Goal: Transaction & Acquisition: Purchase product/service

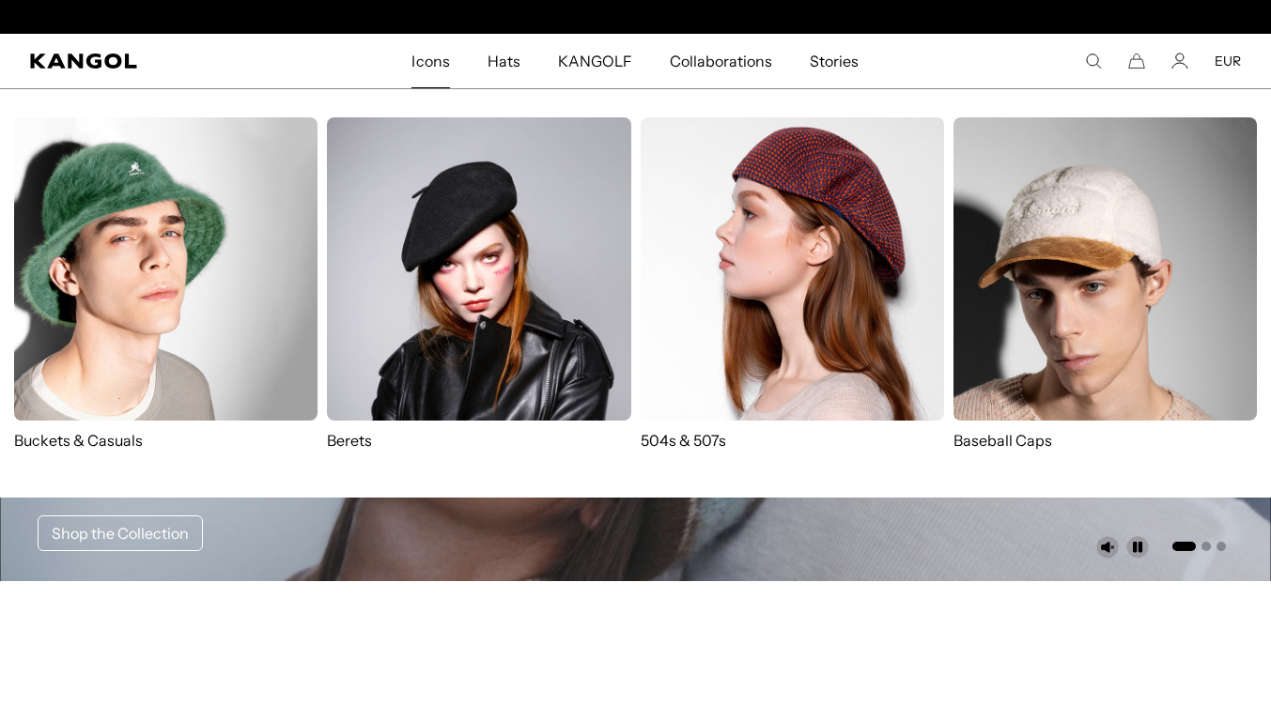
scroll to position [0, 387]
click at [786, 243] on img at bounding box center [791, 268] width 303 height 303
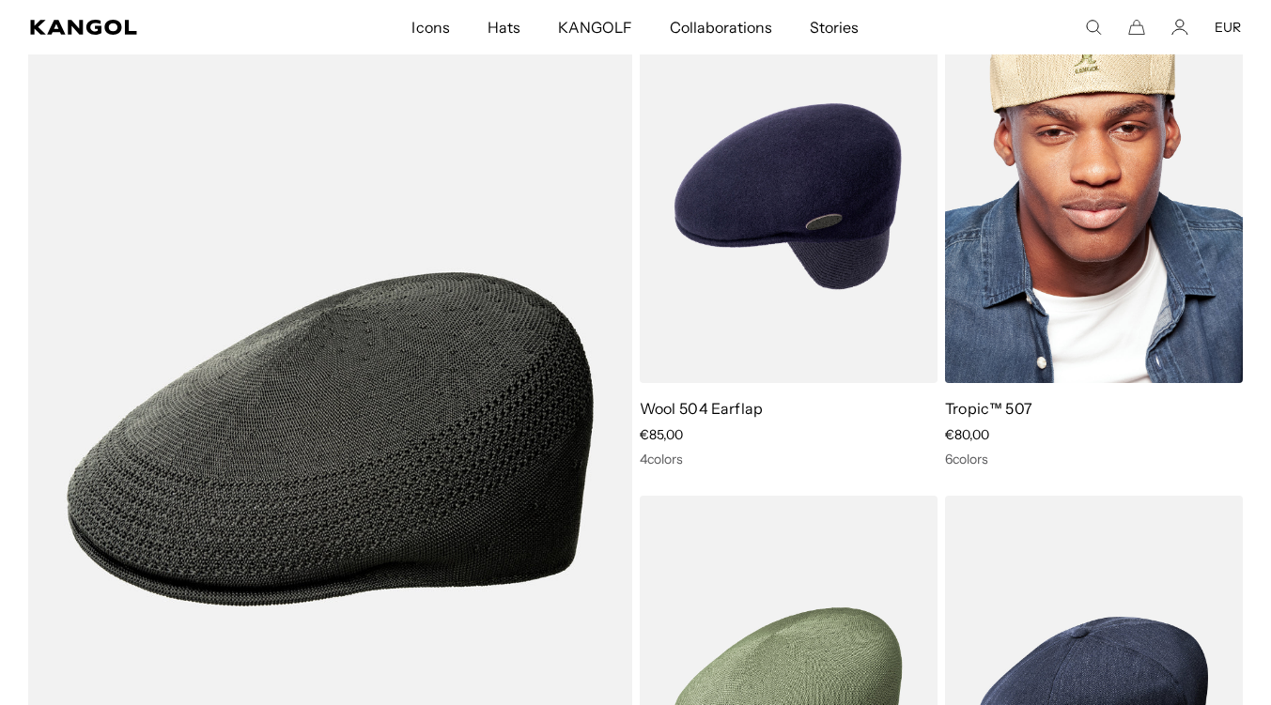
scroll to position [1177, 0]
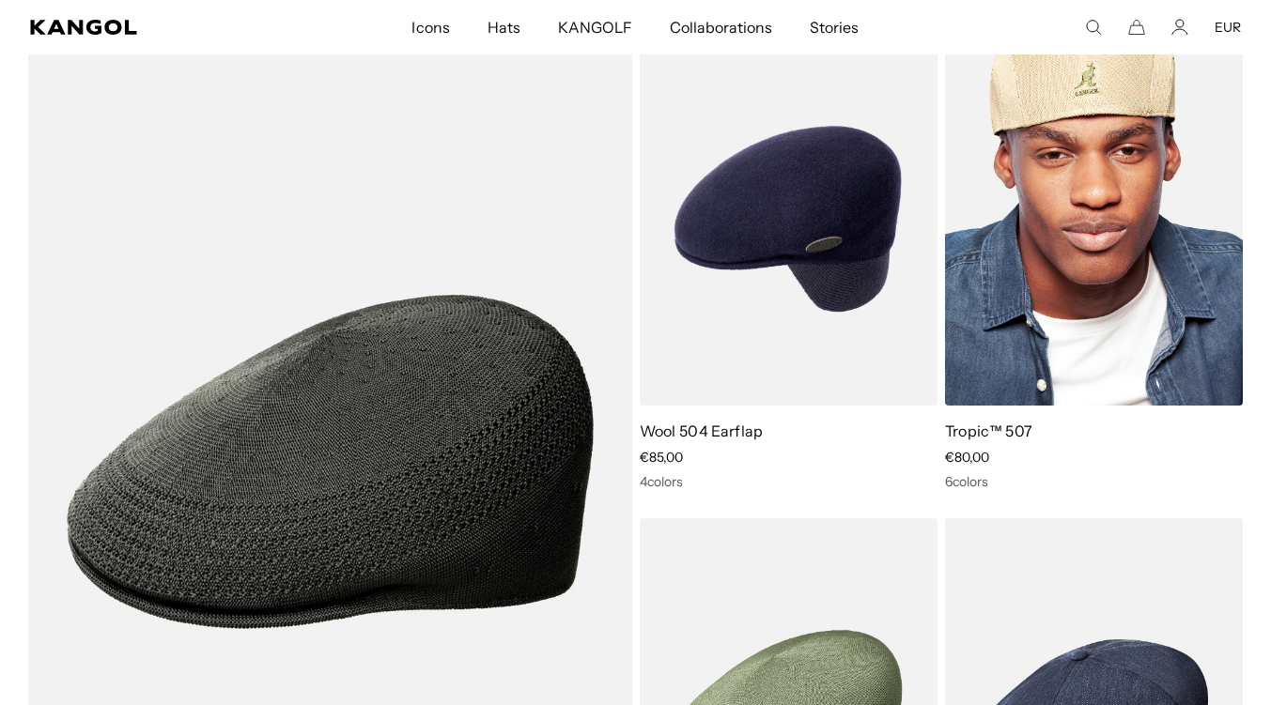
click at [1119, 248] on img at bounding box center [1094, 219] width 298 height 374
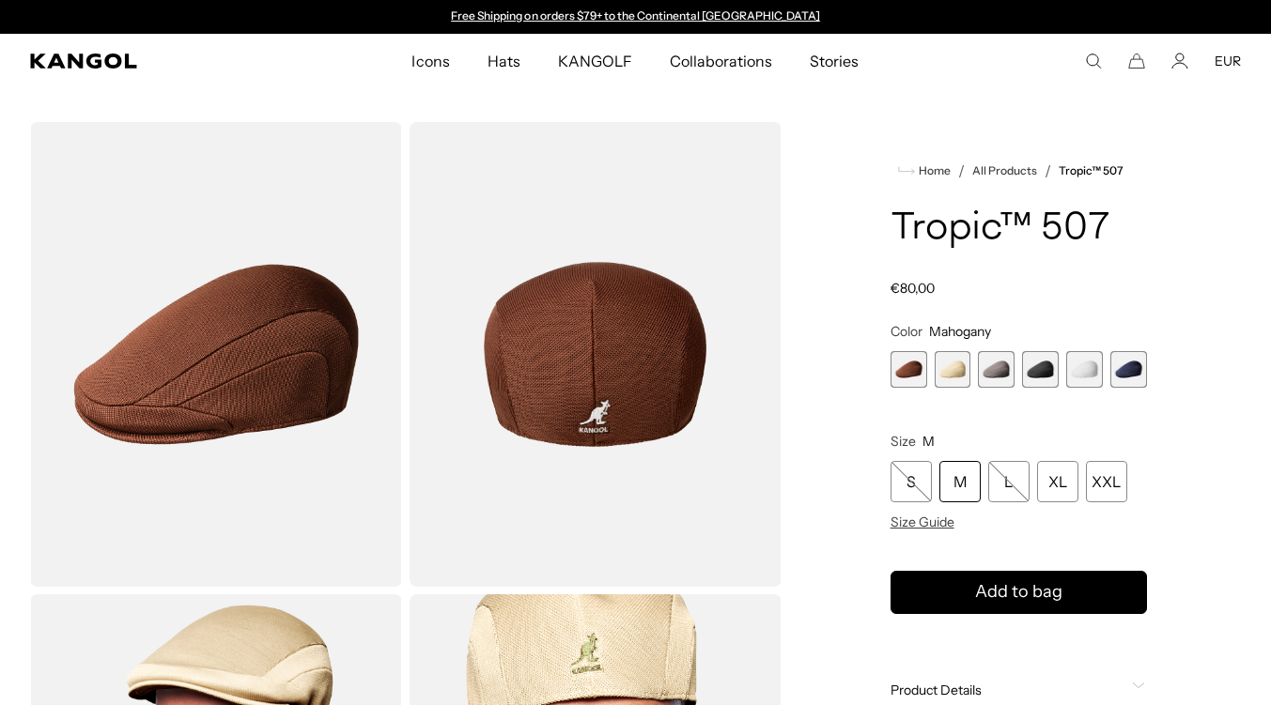
click at [986, 376] on span "3 of 6" at bounding box center [996, 369] width 37 height 37
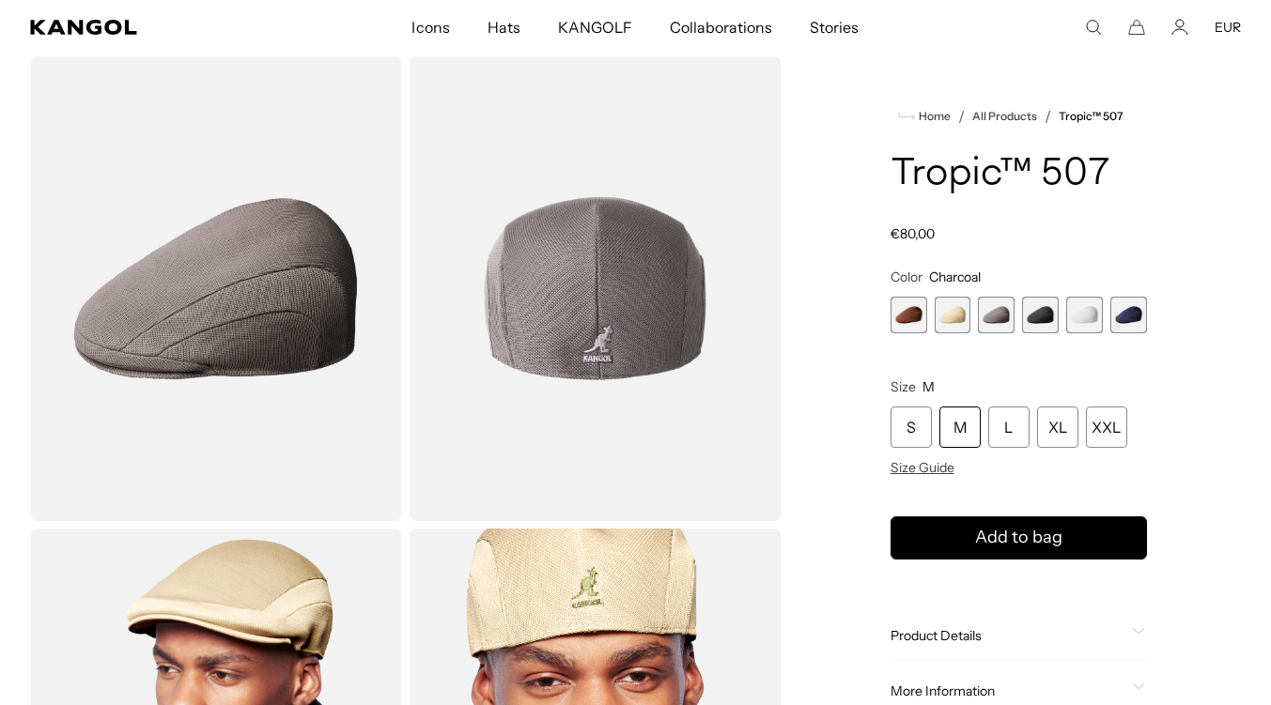
scroll to position [0, 387]
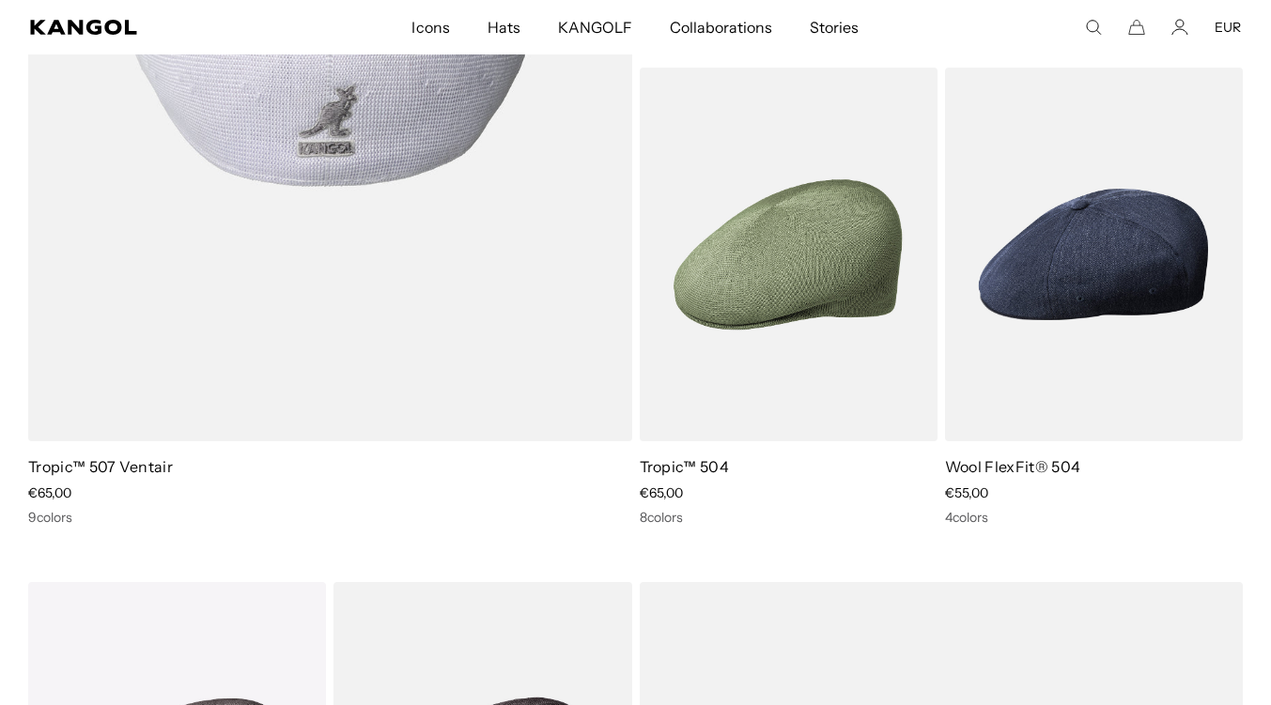
scroll to position [1627, 0]
click at [390, 347] on img at bounding box center [330, 12] width 604 height 861
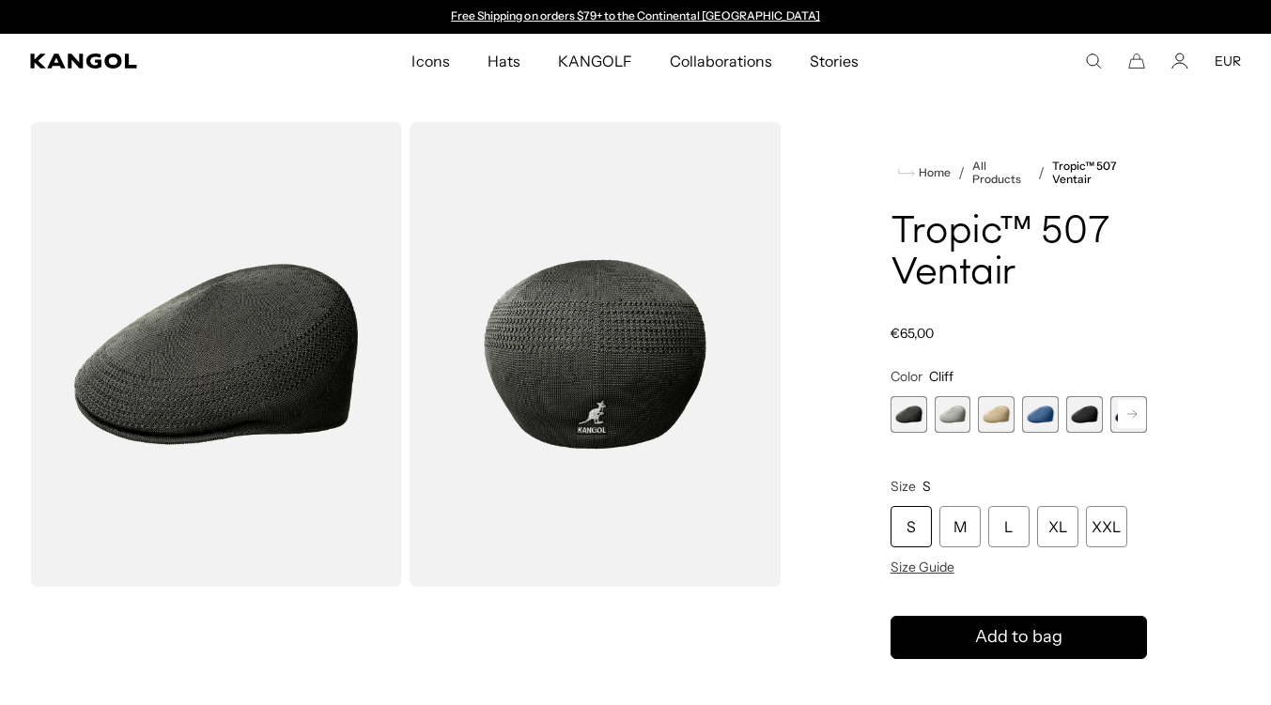
click at [1134, 410] on rect at bounding box center [1132, 414] width 28 height 28
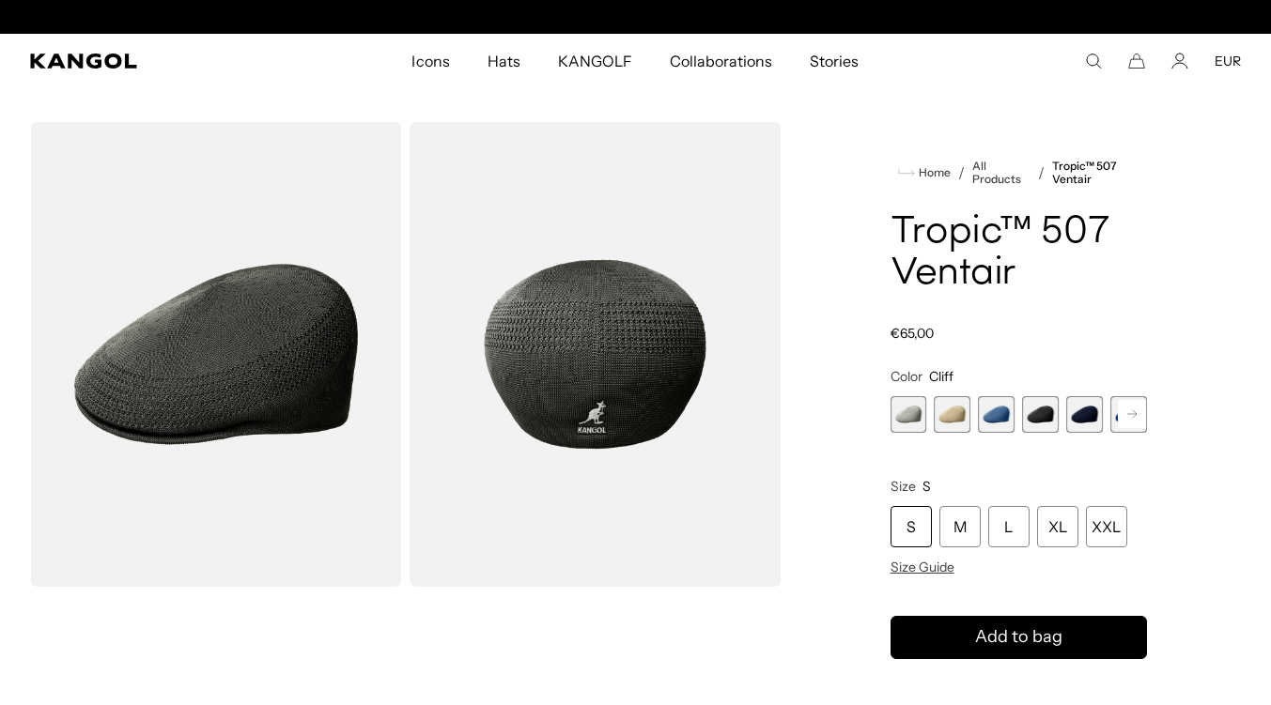
scroll to position [0, 387]
click at [1134, 410] on rect at bounding box center [1132, 414] width 28 height 28
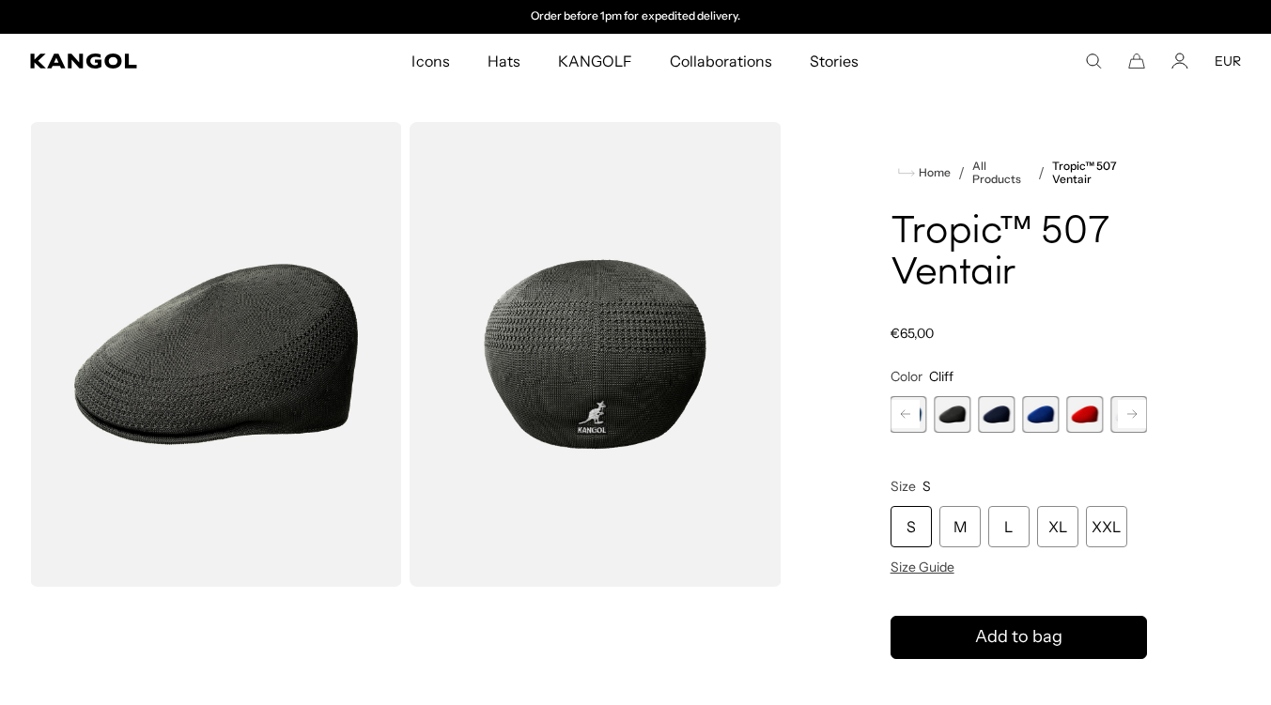
click at [1134, 410] on div "Previous Next Cliff Variant sold out or unavailable Moonstruck Variant sold out…" at bounding box center [1018, 414] width 256 height 37
click at [1134, 410] on span "9 of 9" at bounding box center [1128, 414] width 37 height 37
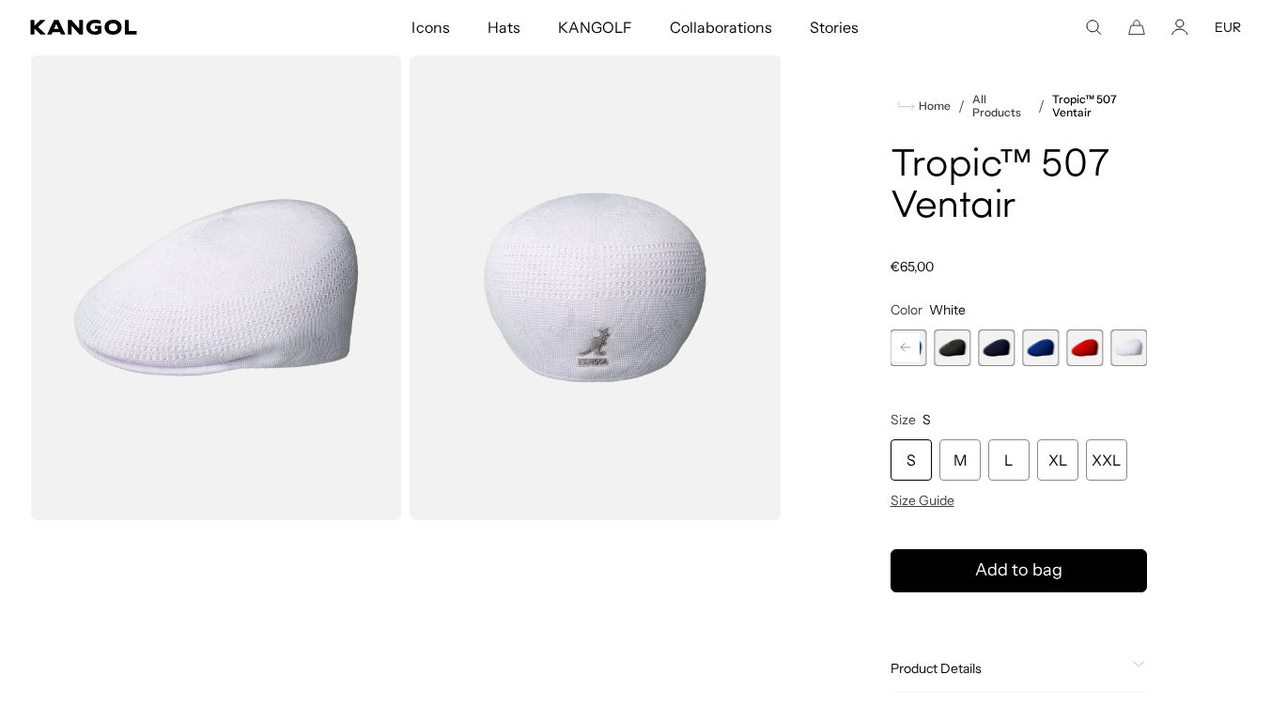
scroll to position [70, 0]
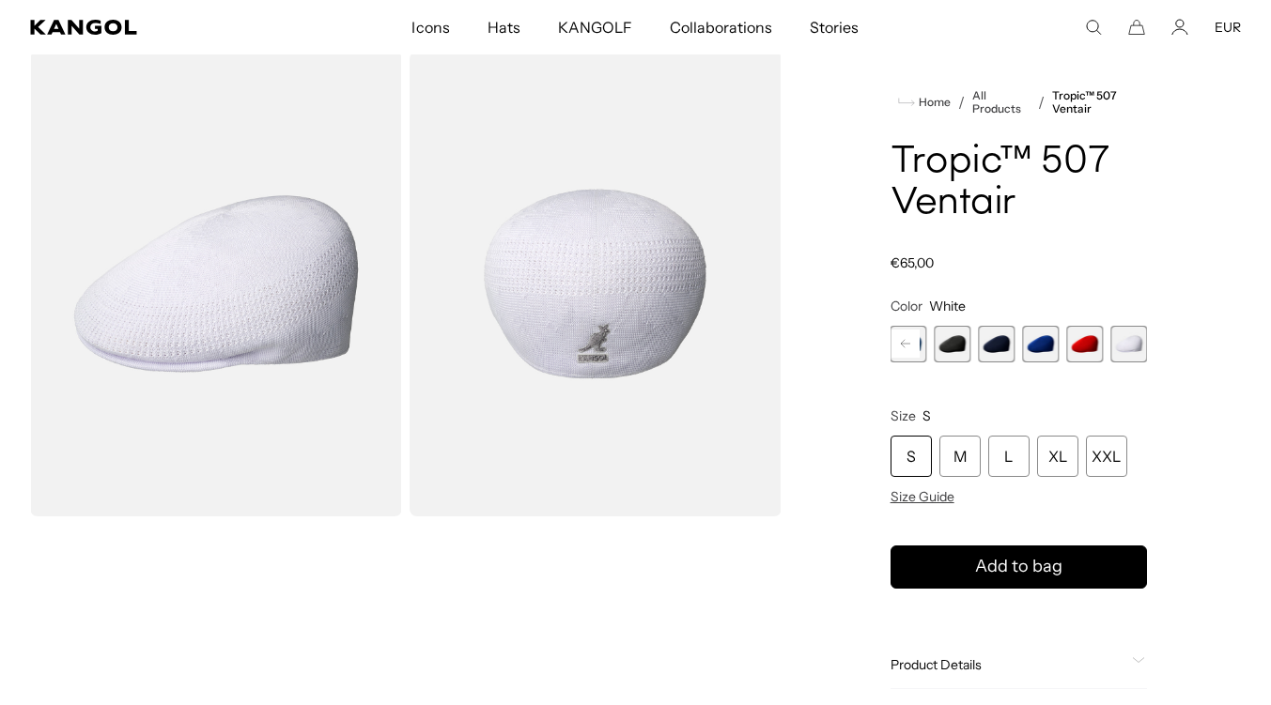
click at [969, 352] on span "5 of 9" at bounding box center [952, 344] width 37 height 37
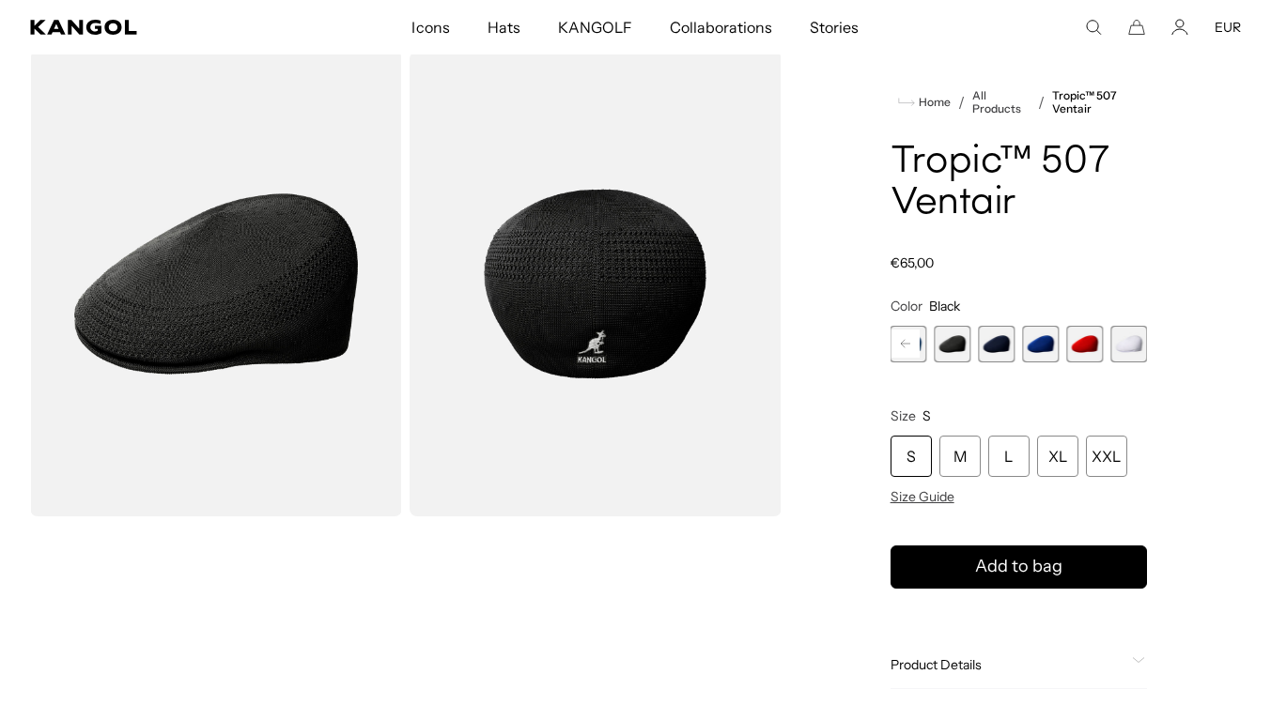
scroll to position [0, 387]
click at [917, 343] on rect at bounding box center [905, 344] width 28 height 28
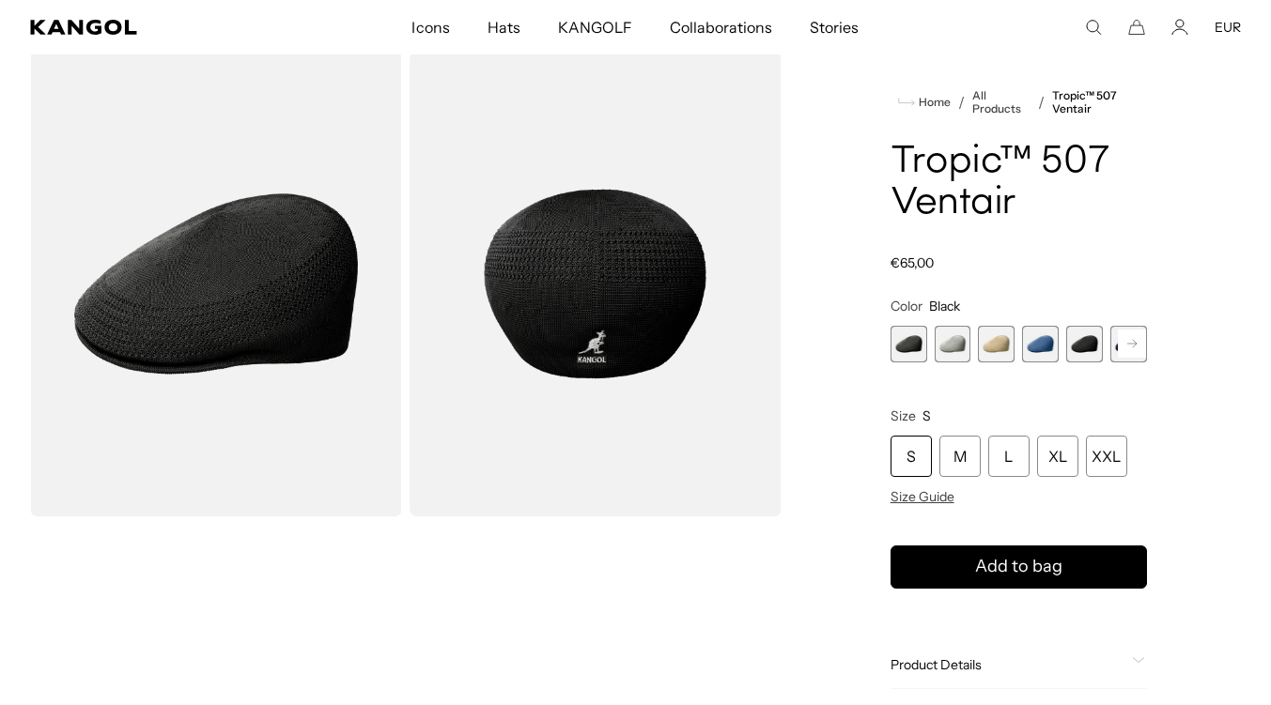
click at [995, 352] on span "3 of 9" at bounding box center [996, 344] width 37 height 37
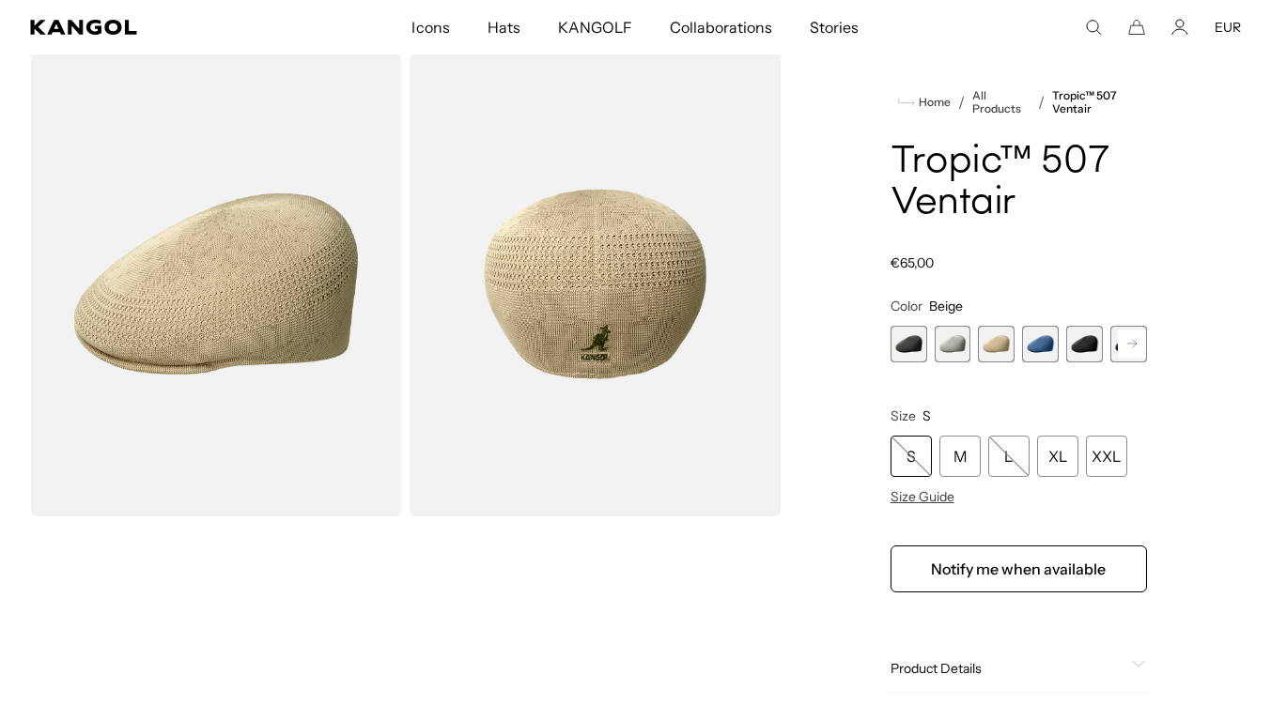
click at [949, 351] on span "2 of 9" at bounding box center [952, 344] width 37 height 37
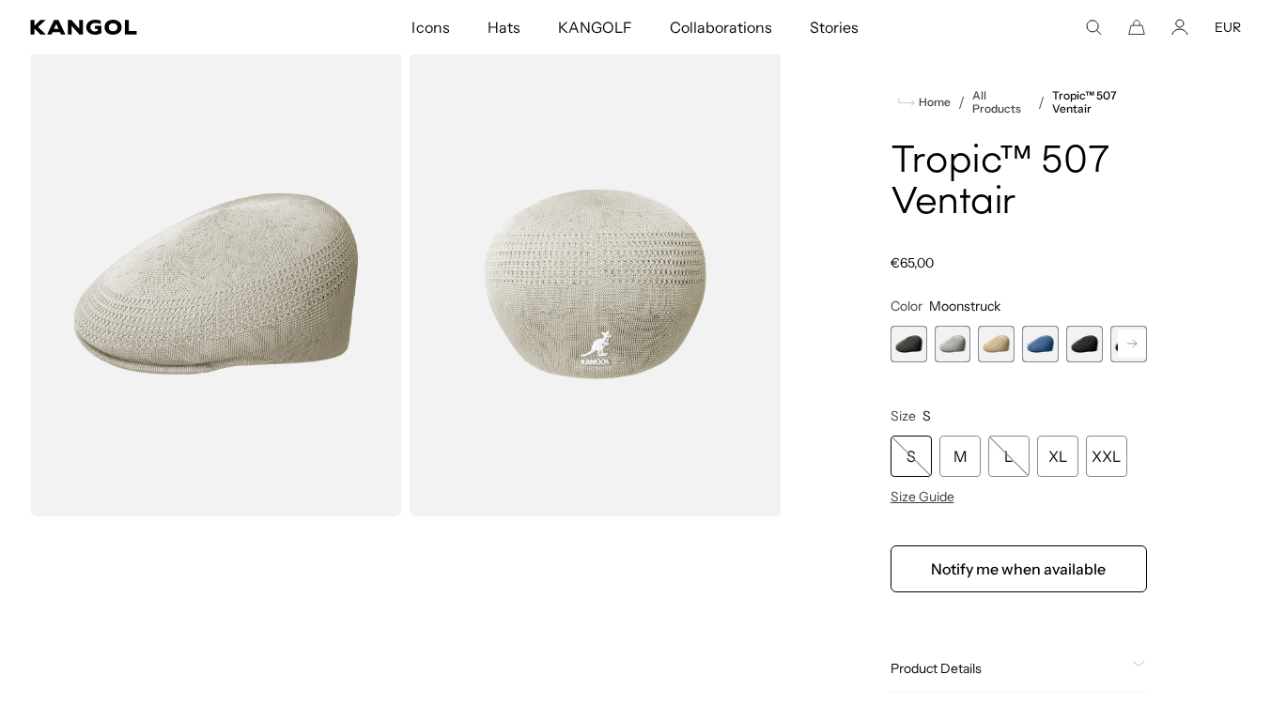
scroll to position [0, 387]
click at [885, 347] on div "Home / All Products / Tropic™ 507 Ventair Tropic™ 507 Ventair Regular price €65…" at bounding box center [1018, 447] width 444 height 790
click at [918, 348] on span "1 of 9" at bounding box center [908, 344] width 37 height 37
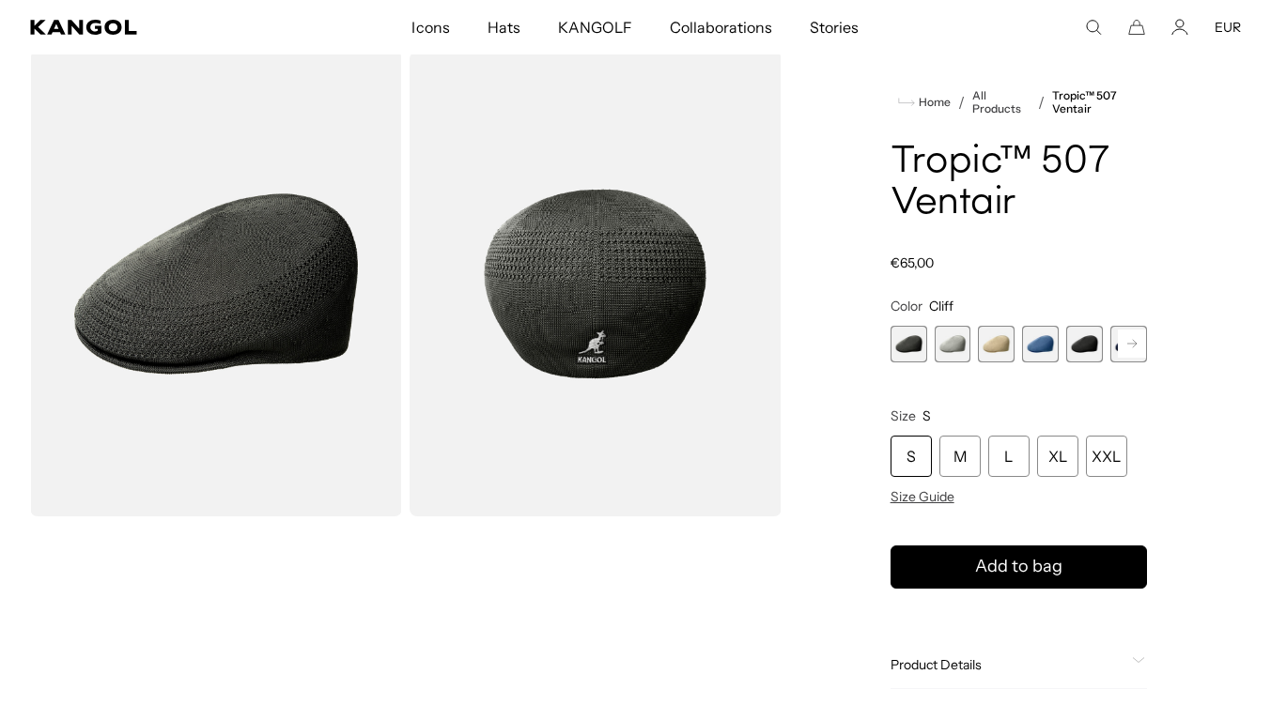
click at [942, 347] on span "2 of 9" at bounding box center [952, 344] width 37 height 37
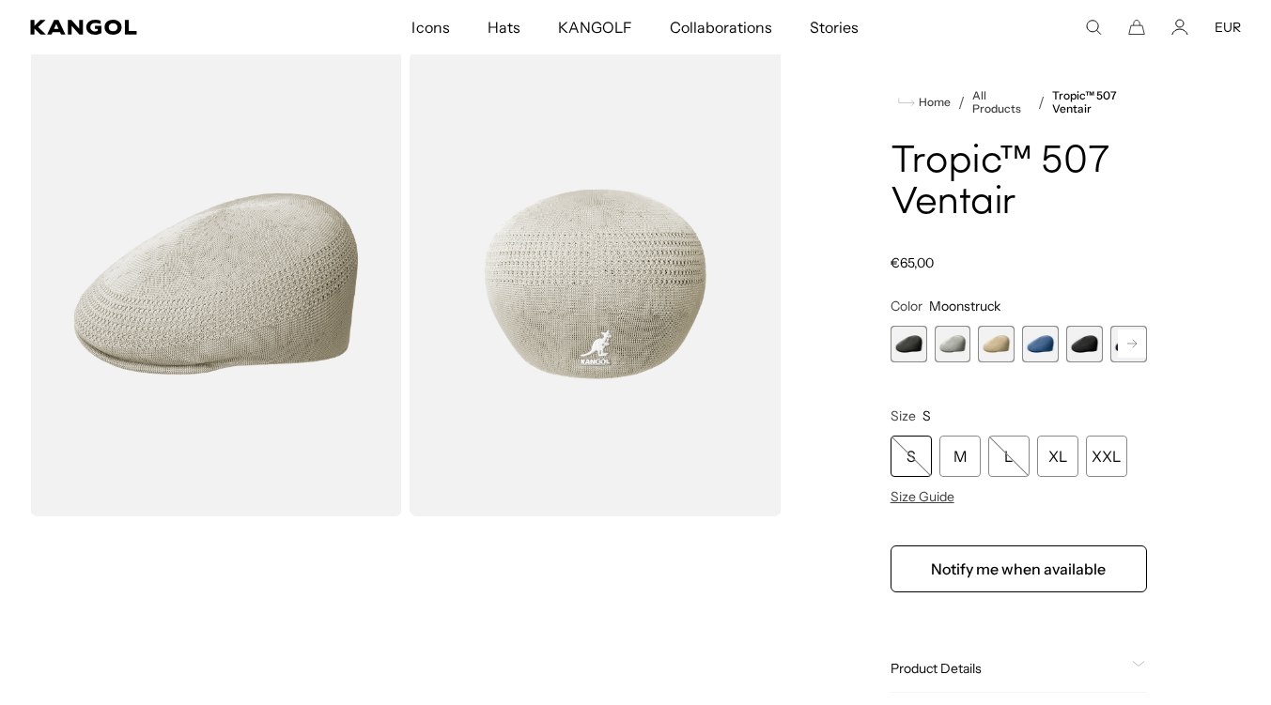
click at [909, 347] on span "1 of 9" at bounding box center [908, 344] width 37 height 37
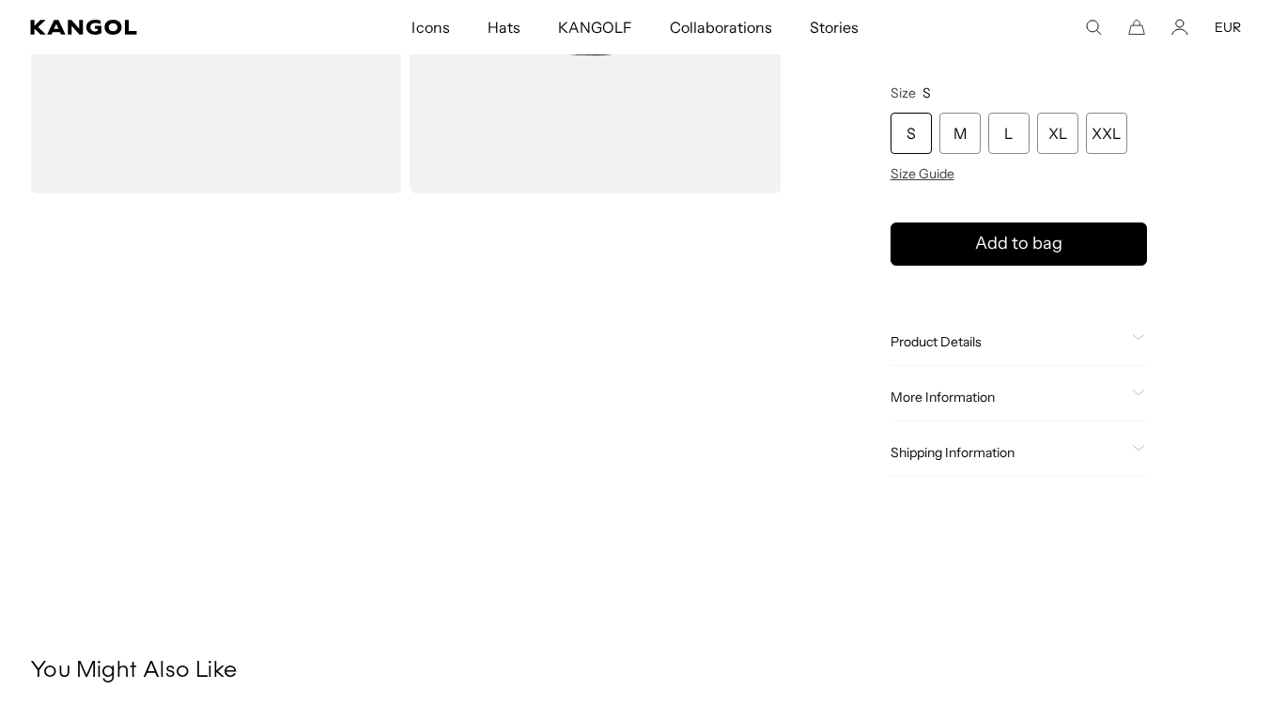
scroll to position [0, 387]
click at [971, 338] on span "Product Details" at bounding box center [1007, 341] width 234 height 17
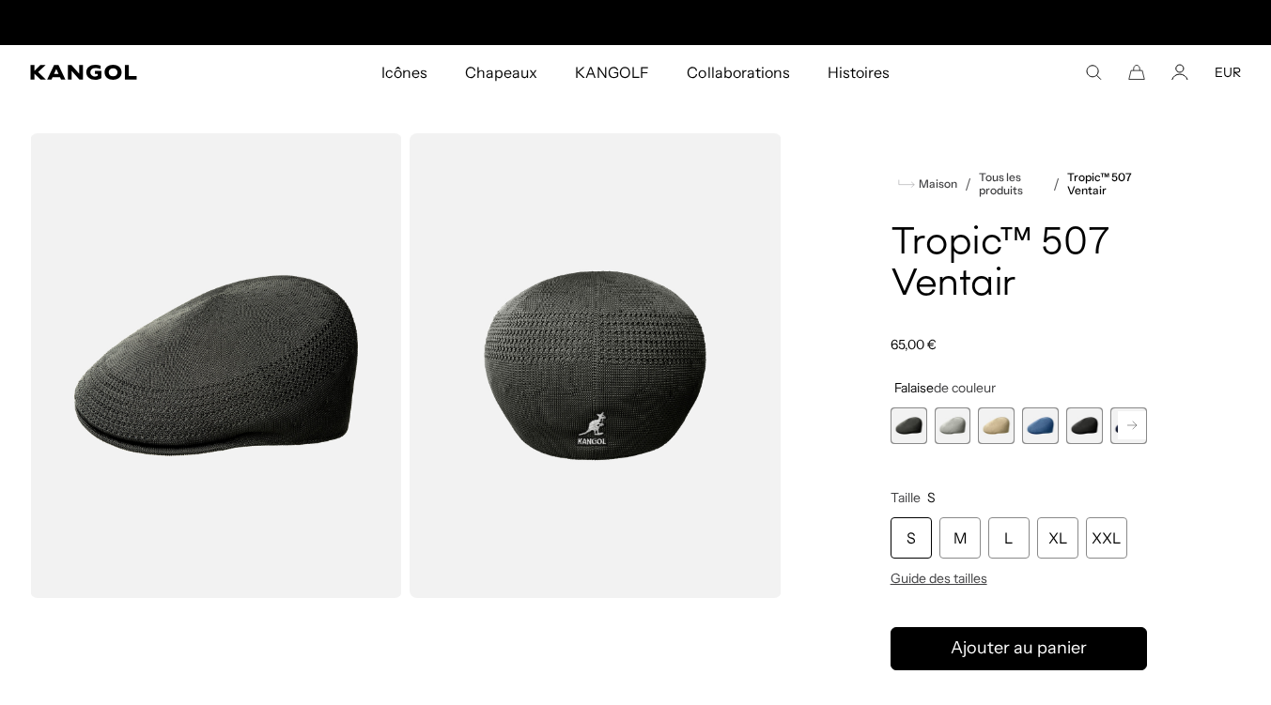
scroll to position [0, 0]
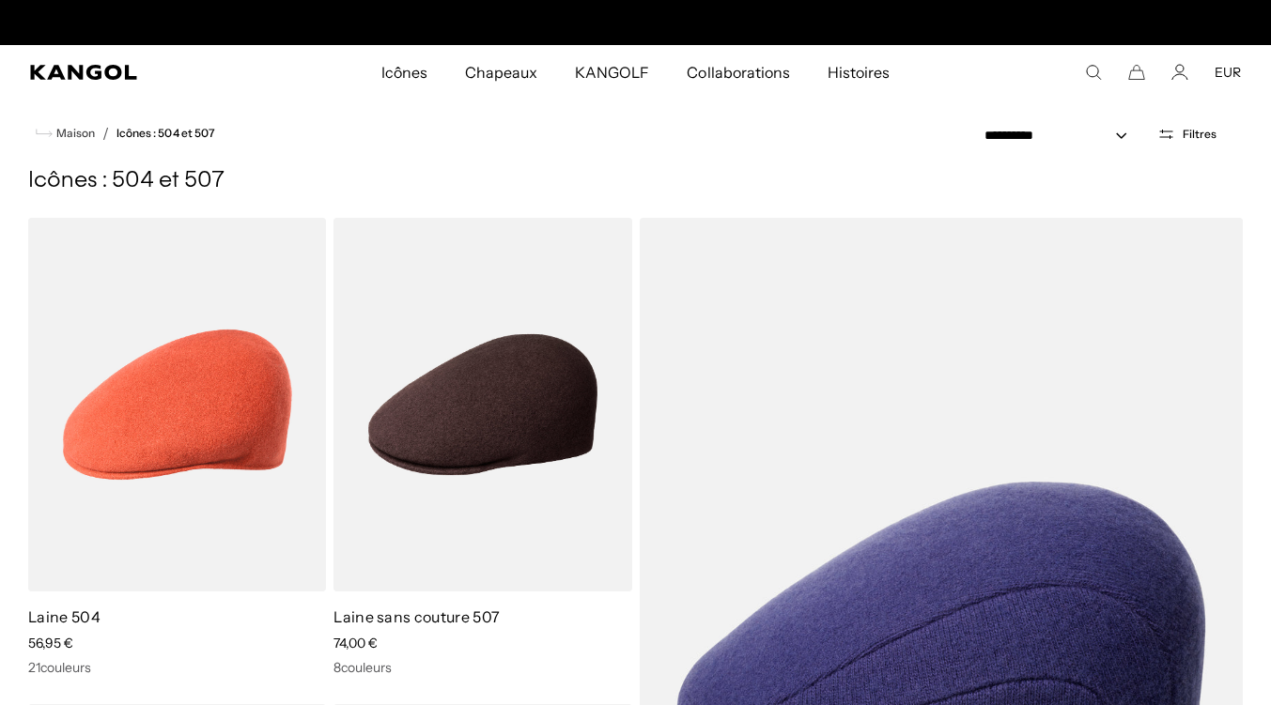
click at [1196, 132] on font "Filtres" at bounding box center [1199, 134] width 34 height 14
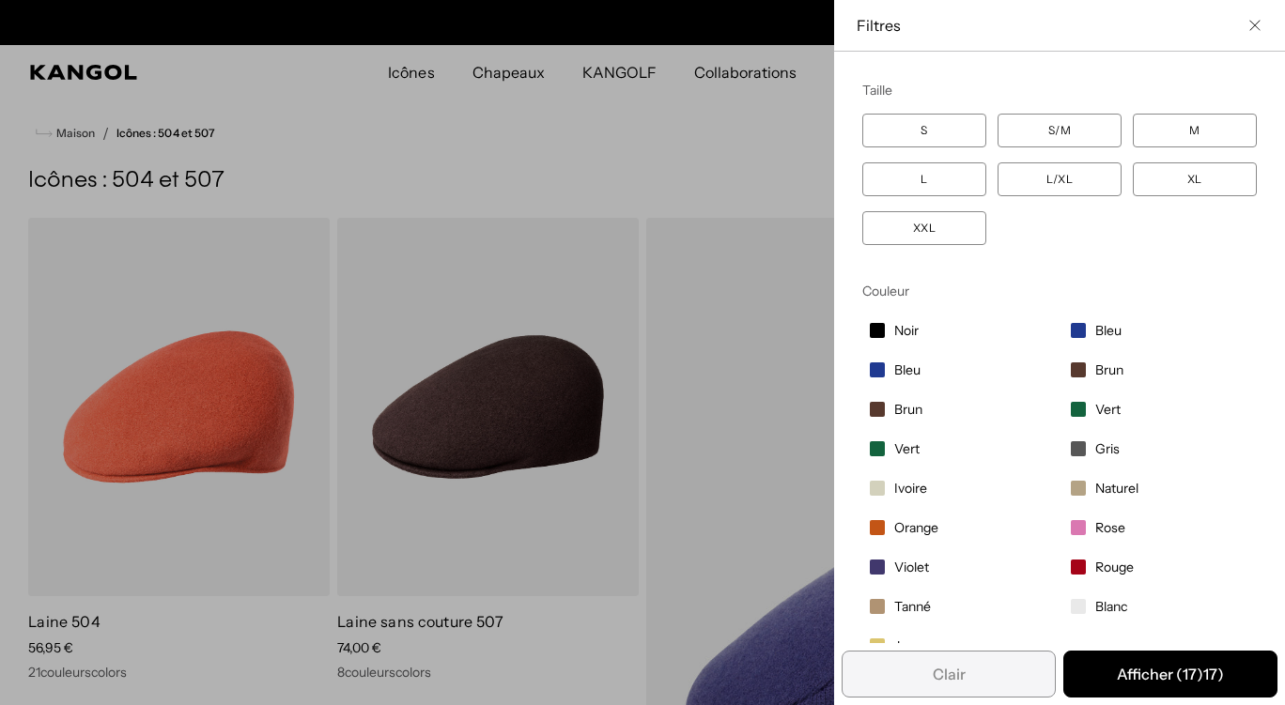
scroll to position [0, 387]
click at [892, 180] on label "L" at bounding box center [924, 179] width 124 height 34
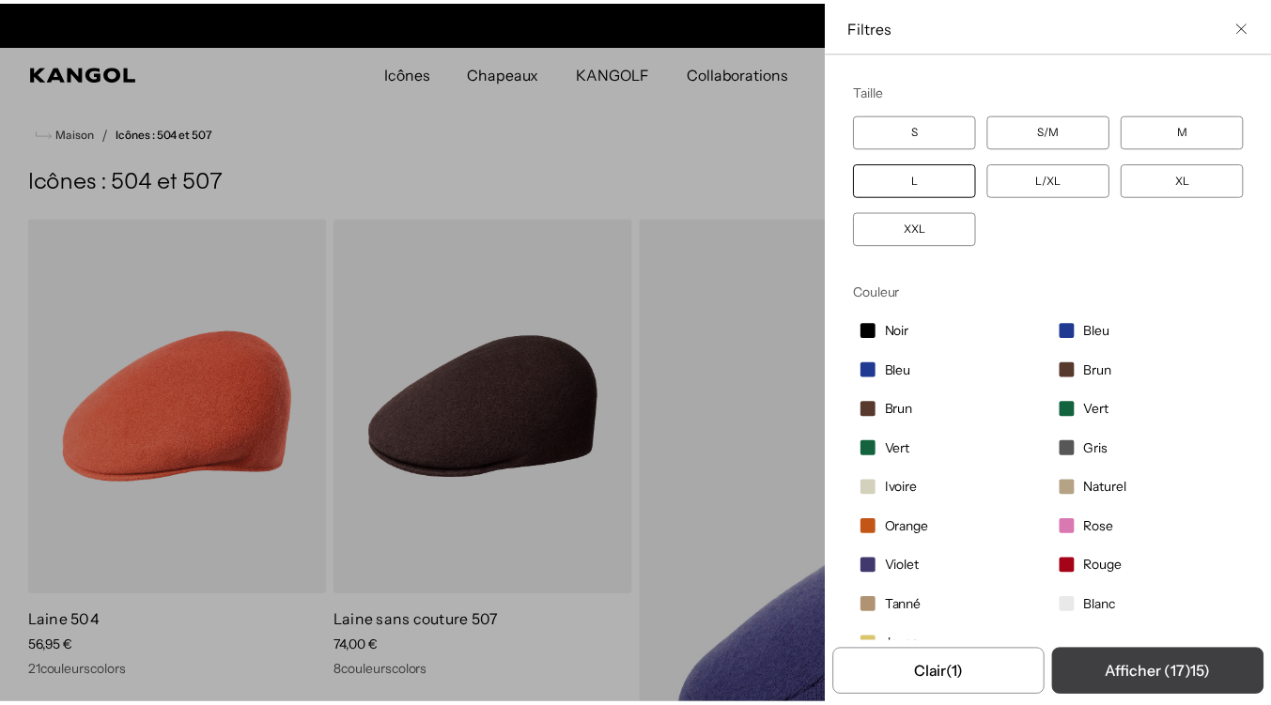
scroll to position [0, 387]
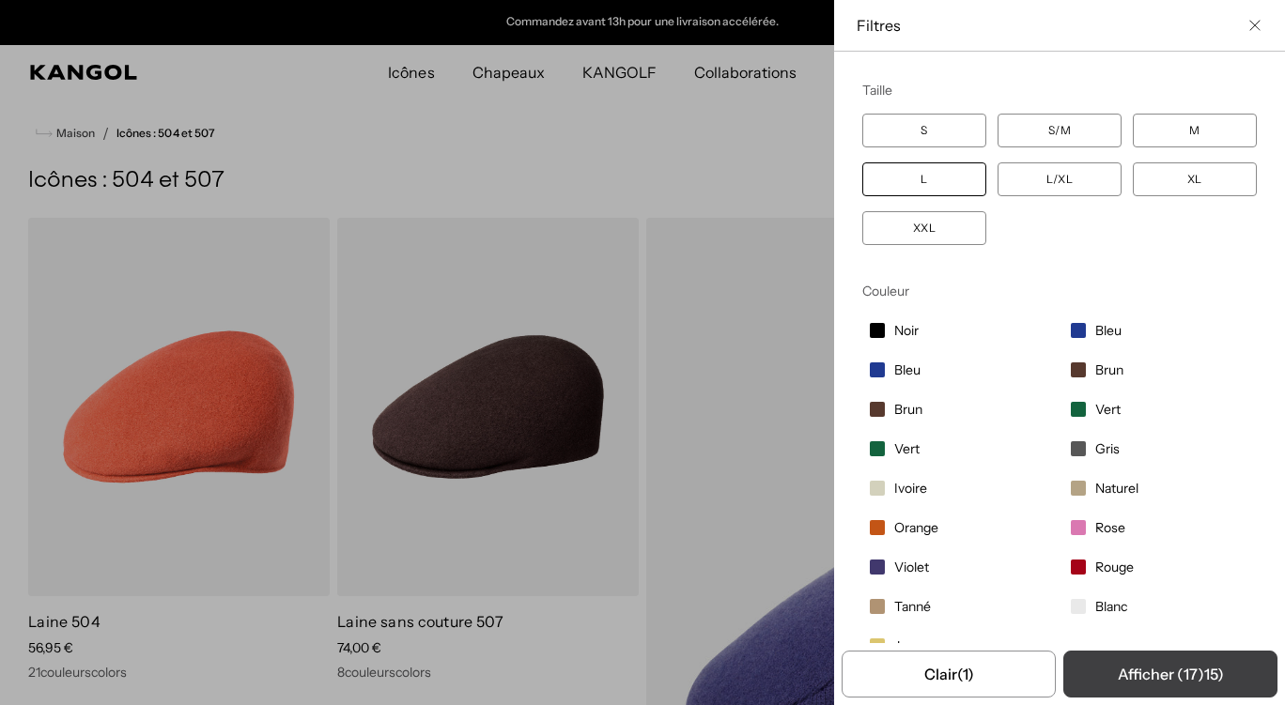
click at [1197, 666] on font ")" at bounding box center [1200, 674] width 7 height 19
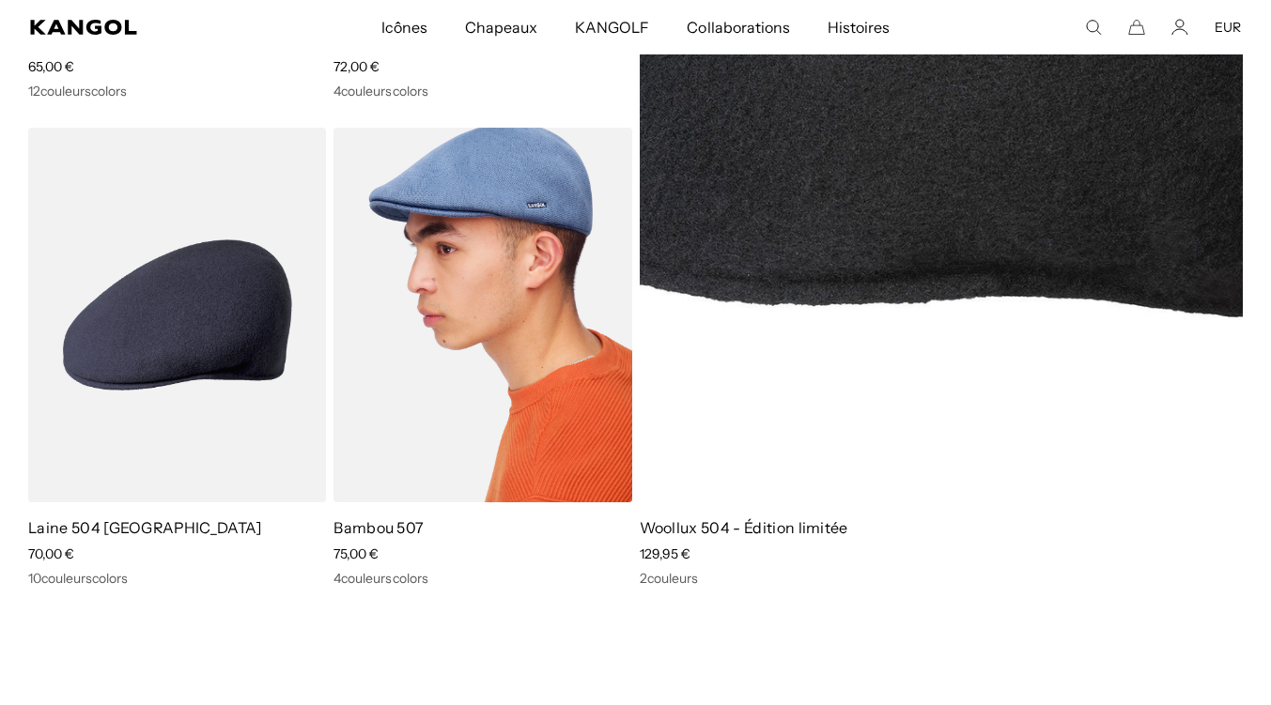
scroll to position [0, 0]
click at [473, 395] on img at bounding box center [482, 315] width 298 height 374
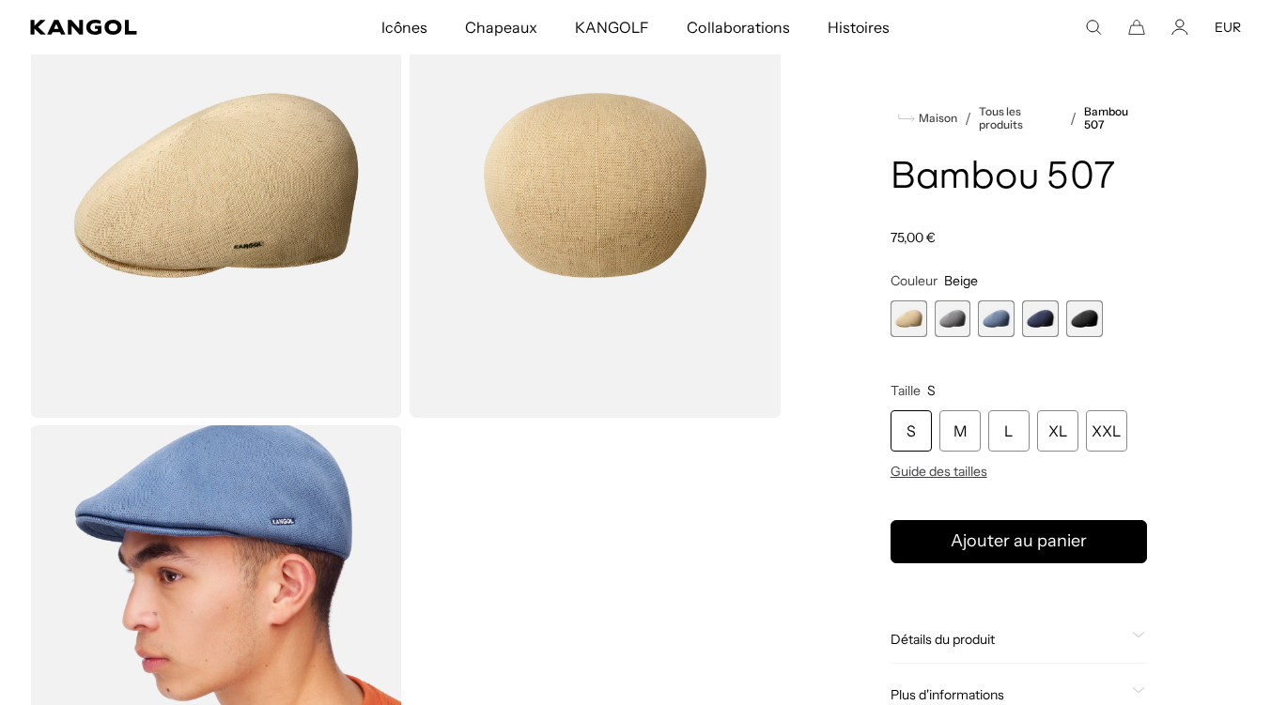
click at [477, 288] on img "Visionneuse de galerie" at bounding box center [595, 185] width 372 height 465
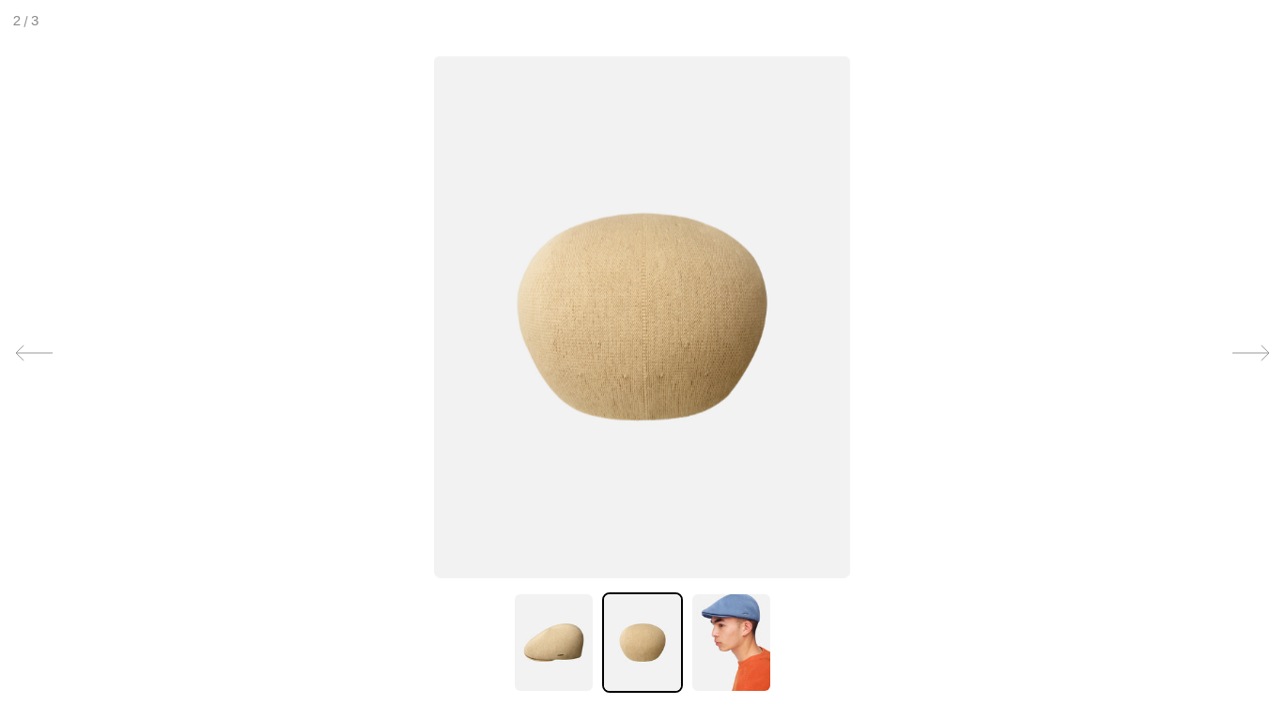
click at [578, 645] on img at bounding box center [553, 643] width 81 height 100
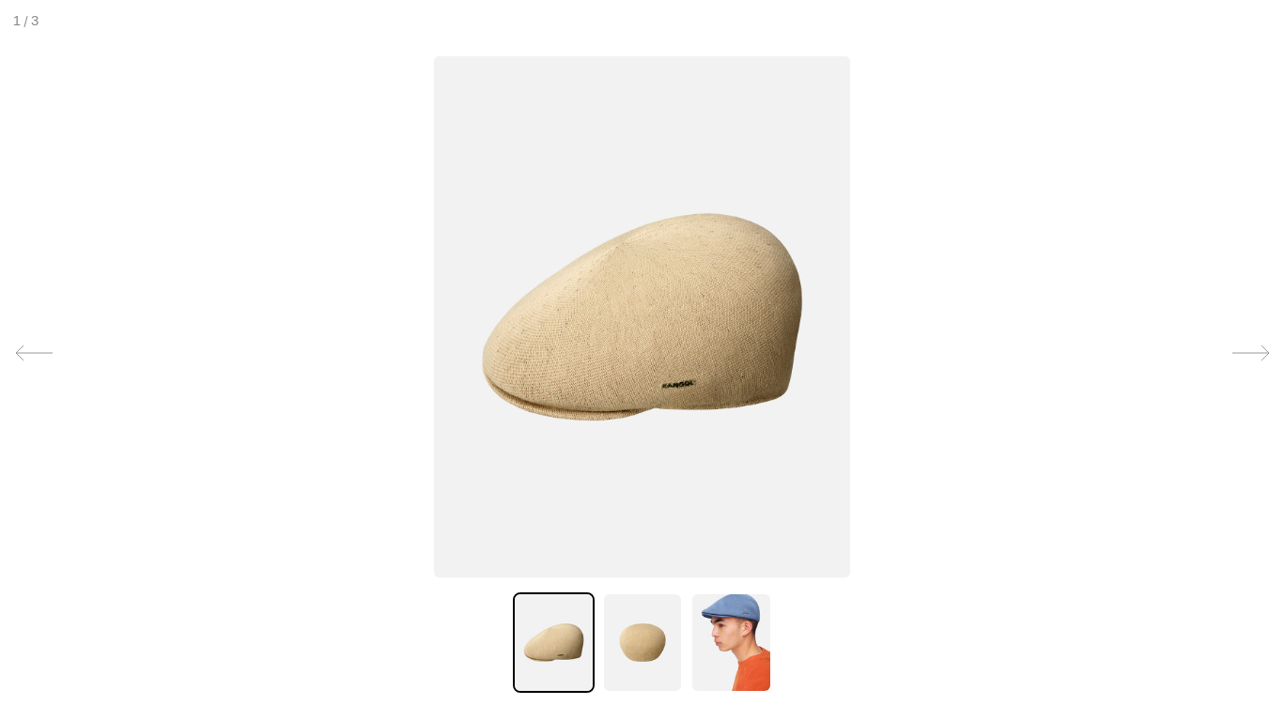
click at [658, 639] on img at bounding box center [642, 643] width 81 height 100
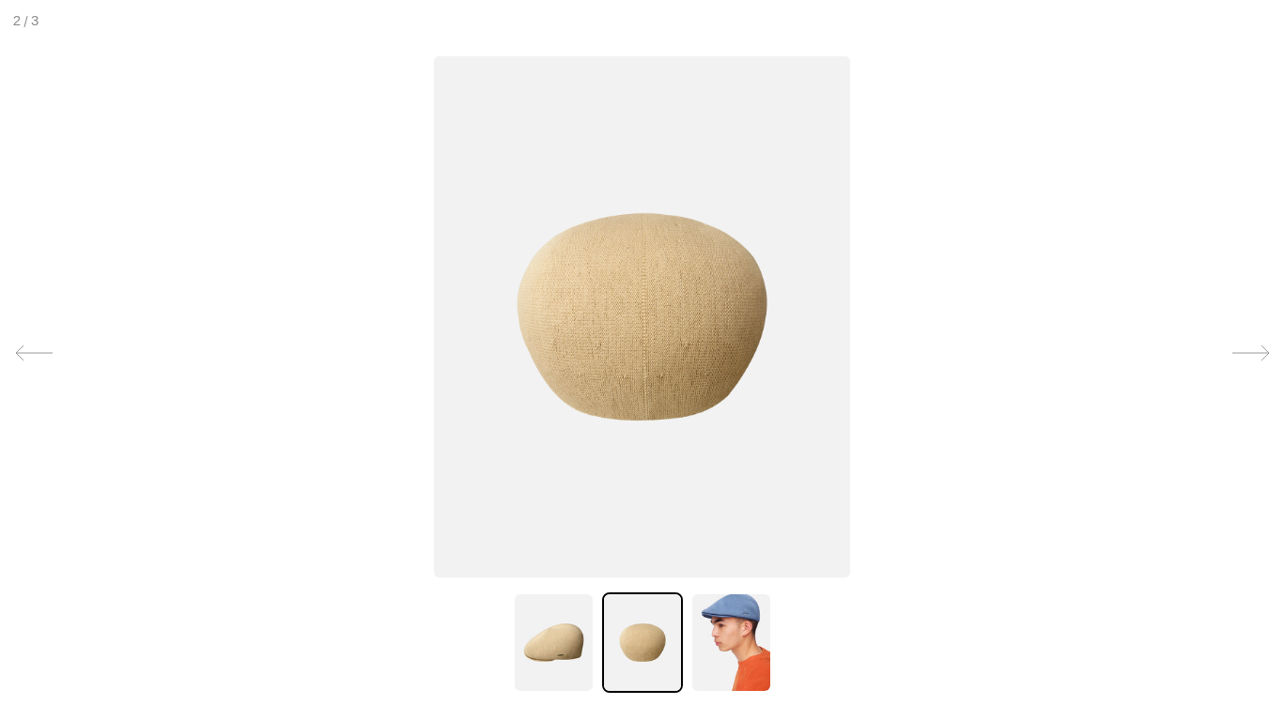
scroll to position [0, 387]
click at [728, 625] on img at bounding box center [730, 643] width 81 height 100
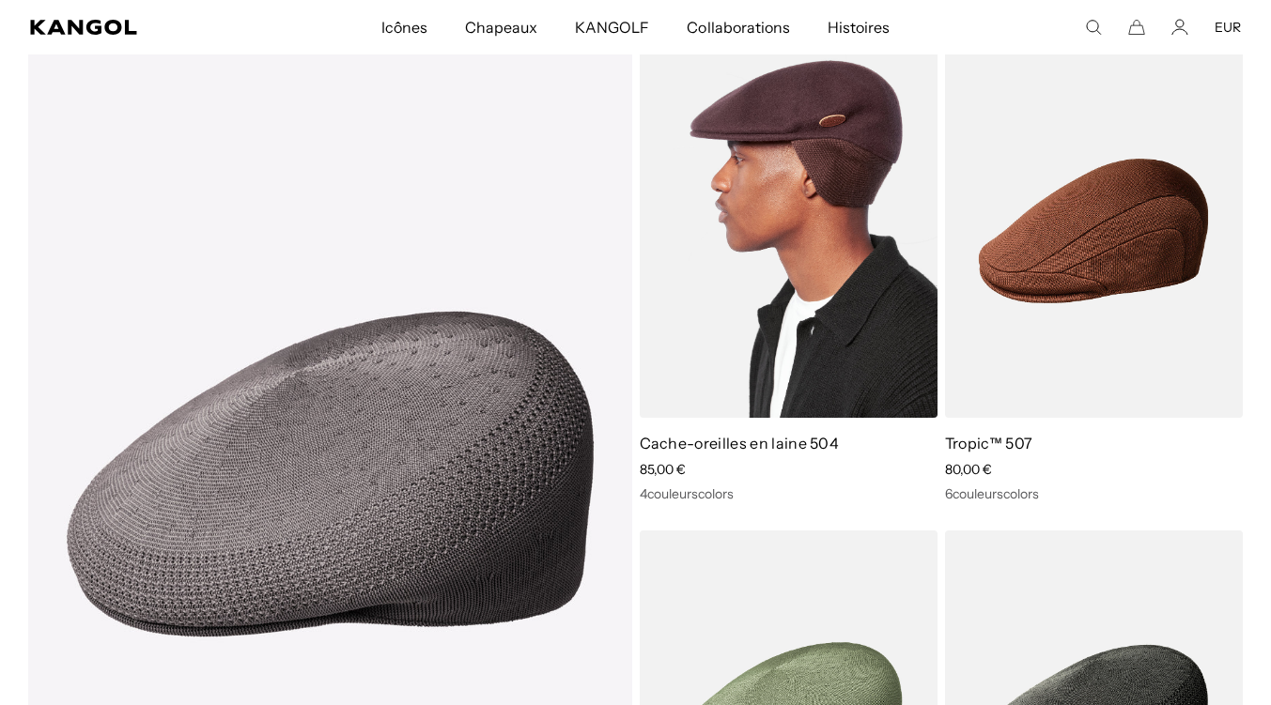
scroll to position [1178, 0]
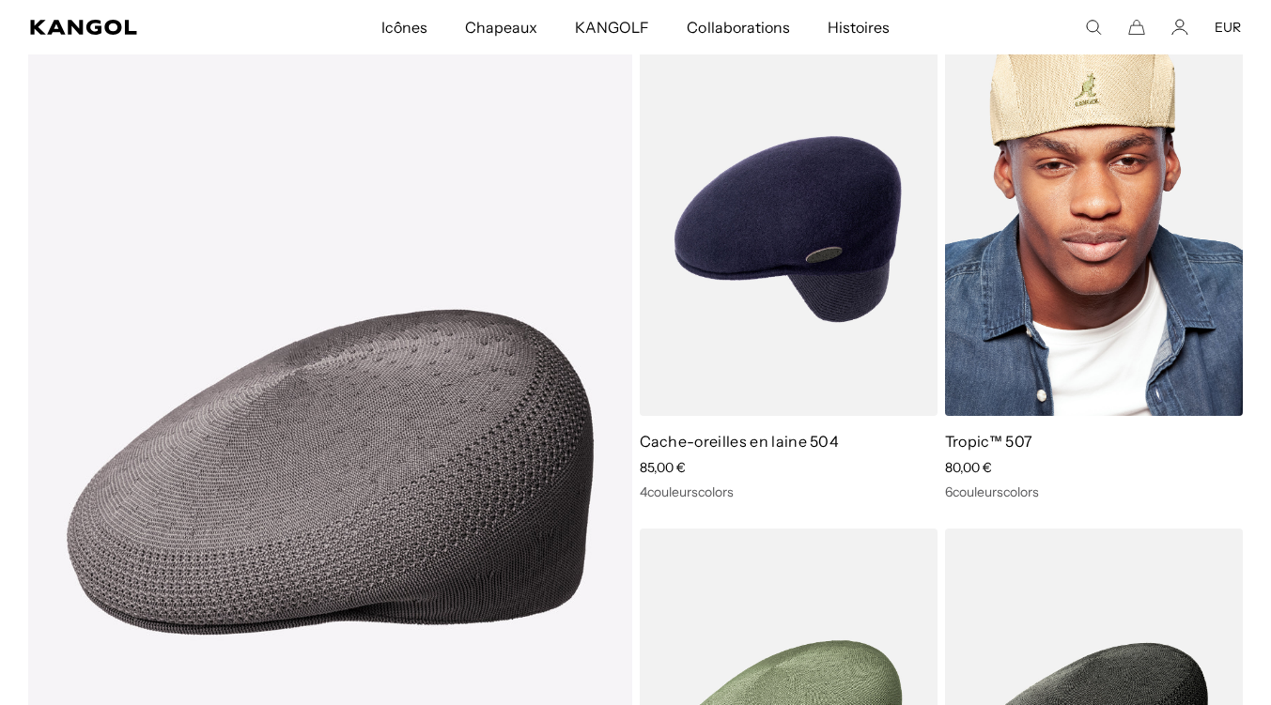
click at [1050, 222] on img at bounding box center [1094, 229] width 298 height 374
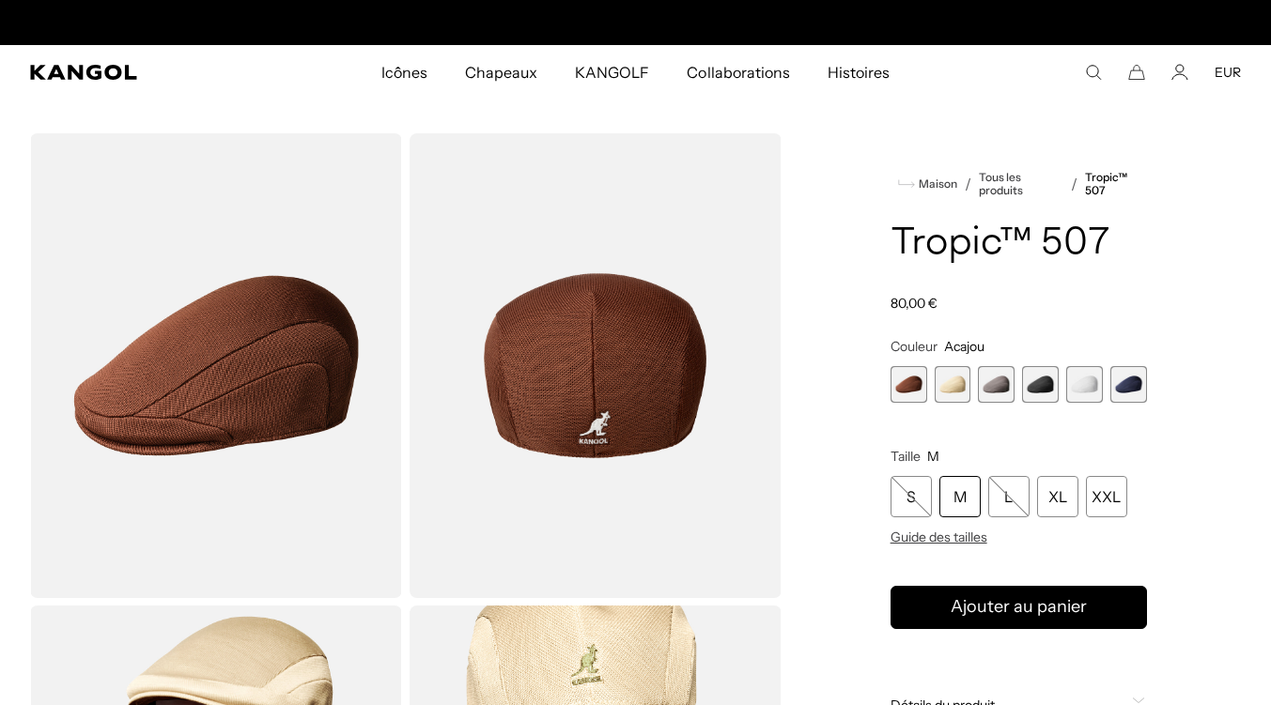
scroll to position [0, 387]
